Goal: Information Seeking & Learning: Find specific fact

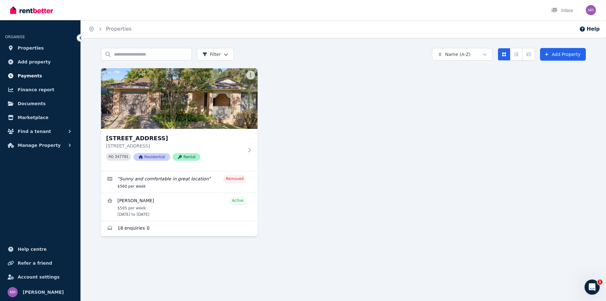
click at [20, 75] on span "Payments" at bounding box center [30, 76] width 24 height 8
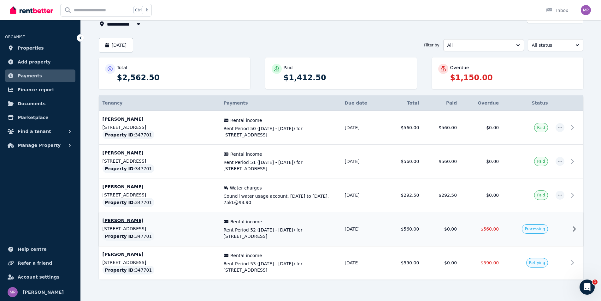
scroll to position [56, 0]
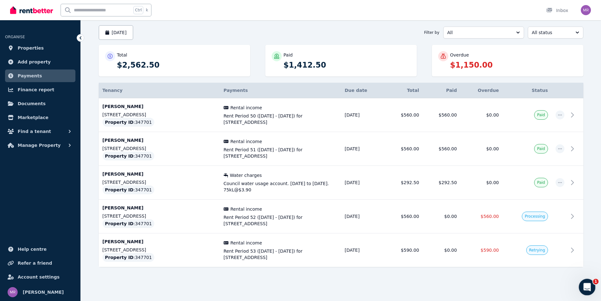
click at [591, 282] on div "Open Intercom Messenger" at bounding box center [586, 286] width 21 height 21
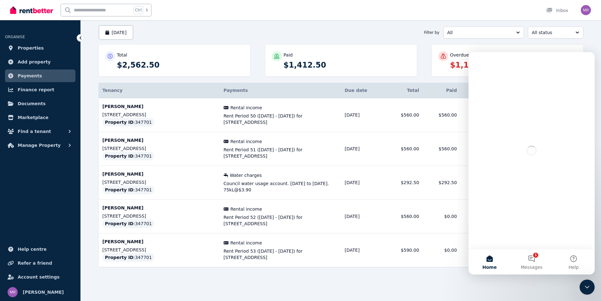
scroll to position [0, 0]
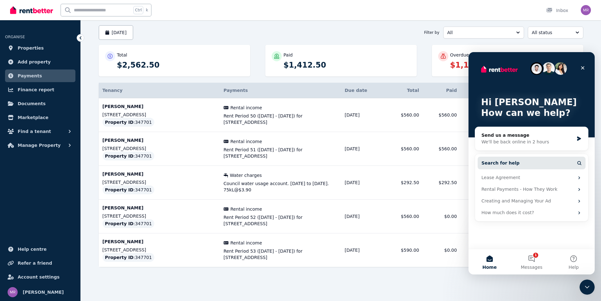
click at [522, 160] on button "Search for help" at bounding box center [532, 163] width 108 height 13
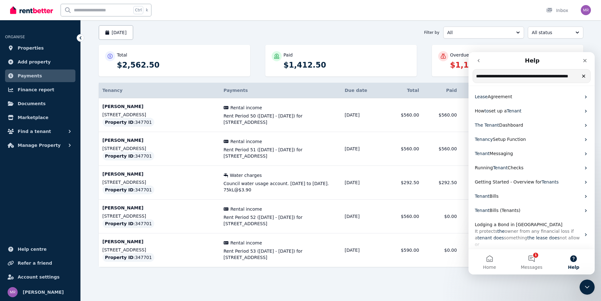
type input "**********"
click at [498, 196] on p "Tenant Bills" at bounding box center [528, 196] width 106 height 7
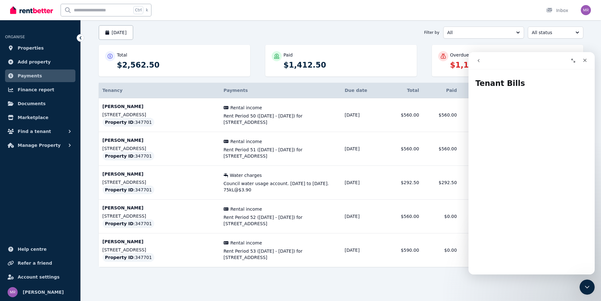
click at [331, 26] on div "[DATE] Filter by All All status" at bounding box center [341, 32] width 485 height 15
click at [583, 61] on icon "Close" at bounding box center [585, 60] width 5 height 5
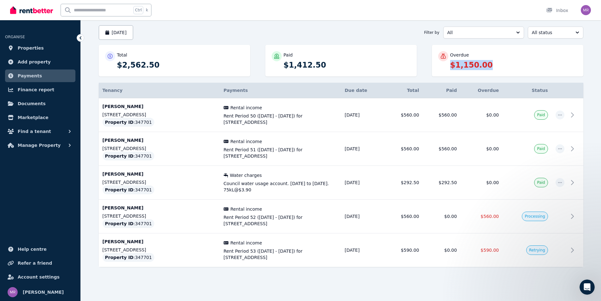
drag, startPoint x: 490, startPoint y: 64, endPoint x: 450, endPoint y: 65, distance: 39.8
click at [450, 65] on p "$1,150.00" at bounding box center [513, 65] width 127 height 10
copy p "$1,150.00"
